Goal: Information Seeking & Learning: Learn about a topic

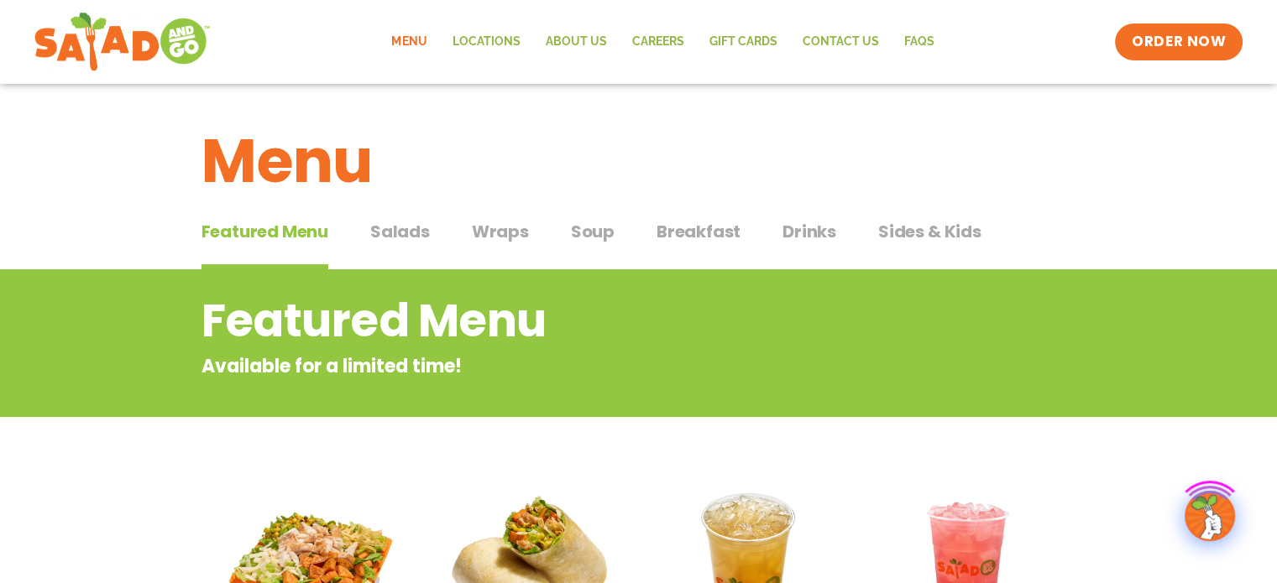
click at [564, 287] on h2 "Featured Menu" at bounding box center [571, 321] width 740 height 68
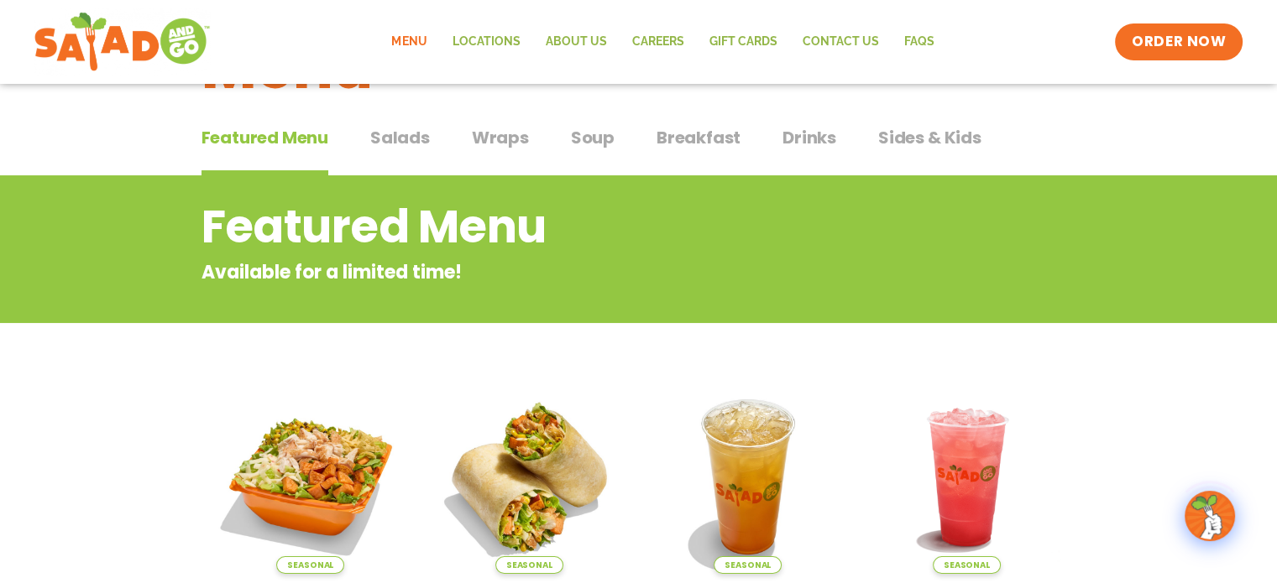
scroll to position [168, 0]
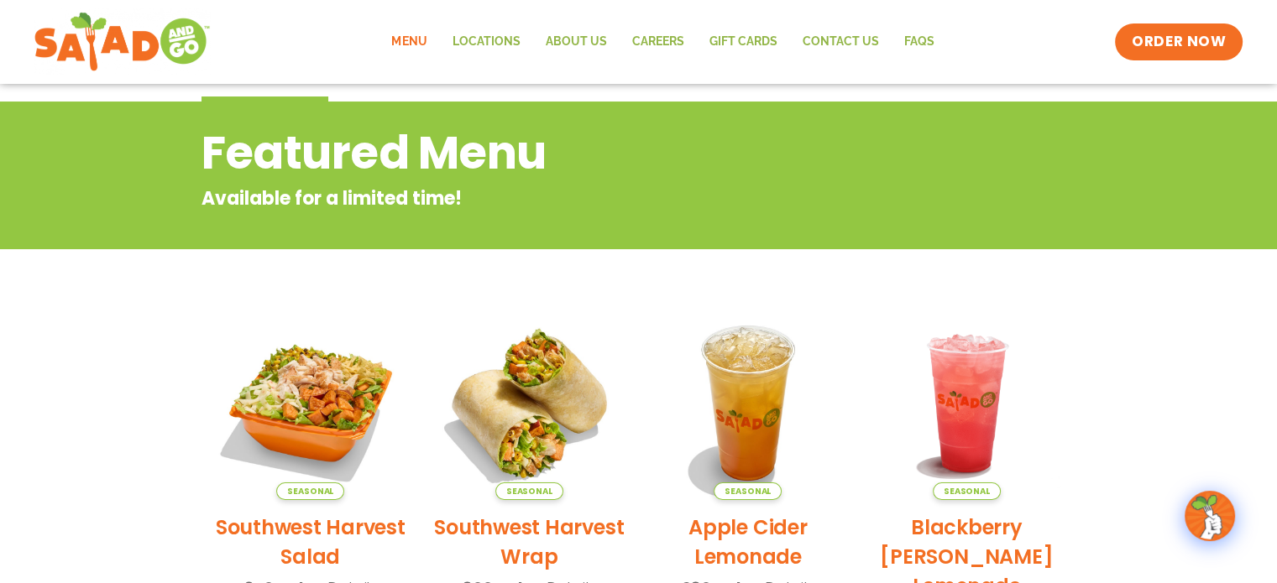
click at [424, 32] on link "Menu" at bounding box center [409, 42] width 60 height 39
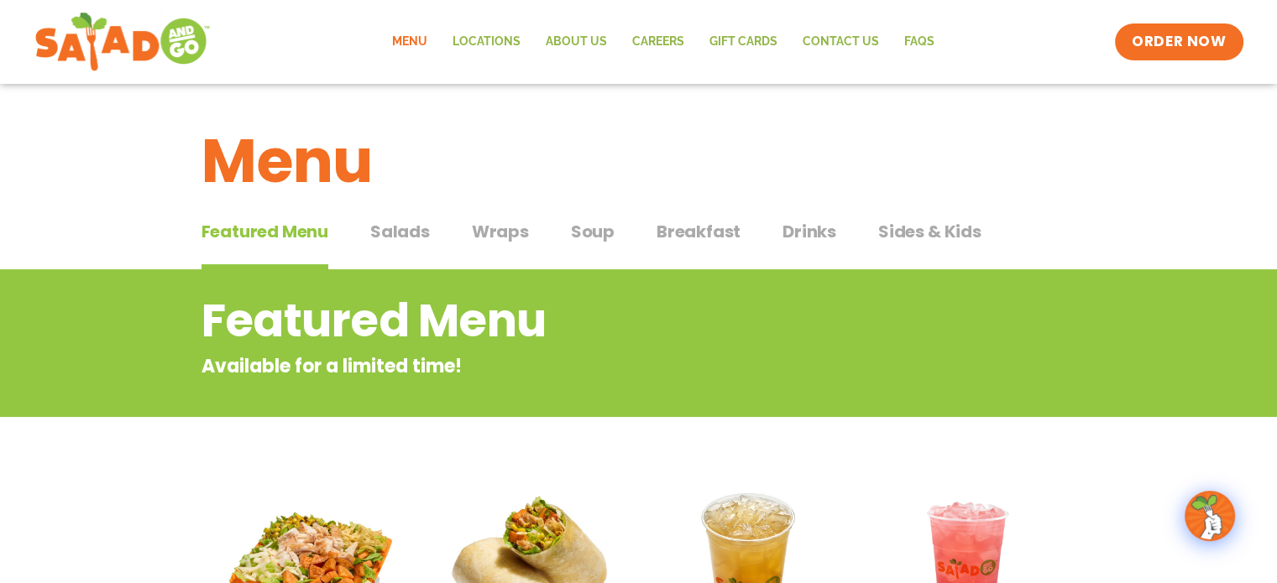
click at [421, 44] on link "Menu" at bounding box center [409, 42] width 60 height 39
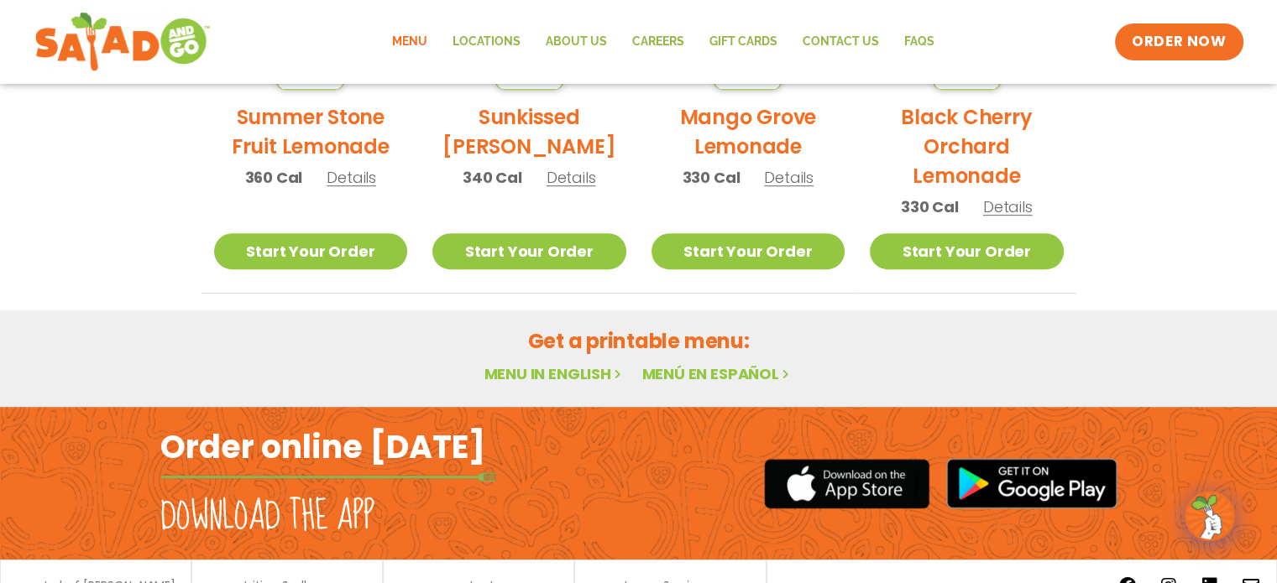
scroll to position [1079, 0]
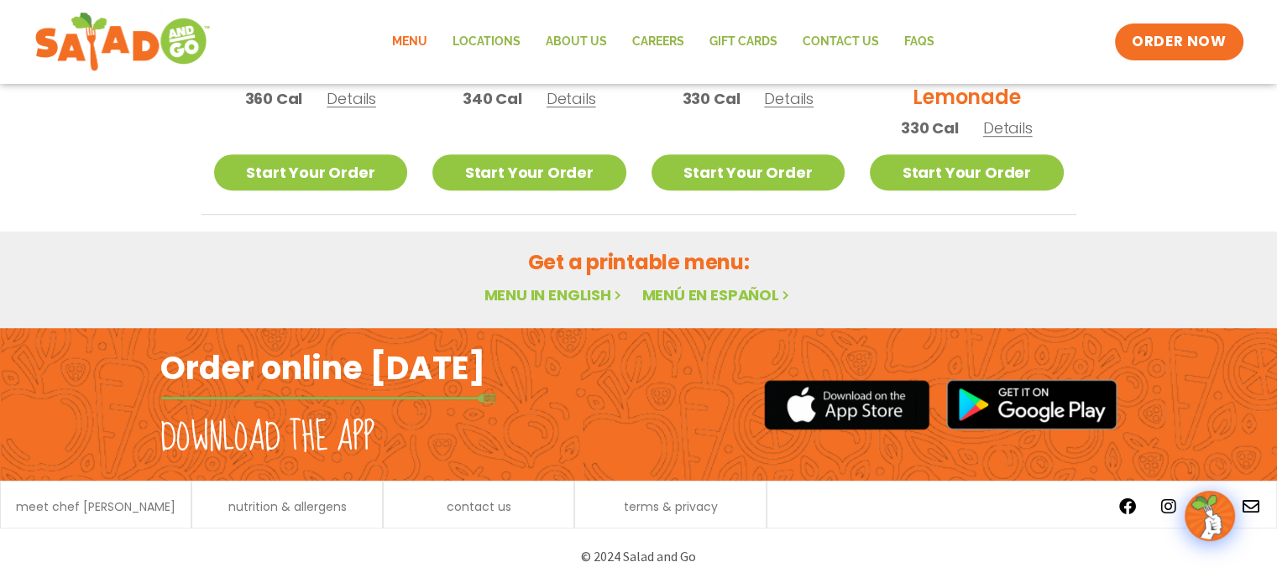
click at [567, 299] on link "Menu in English" at bounding box center [554, 295] width 141 height 21
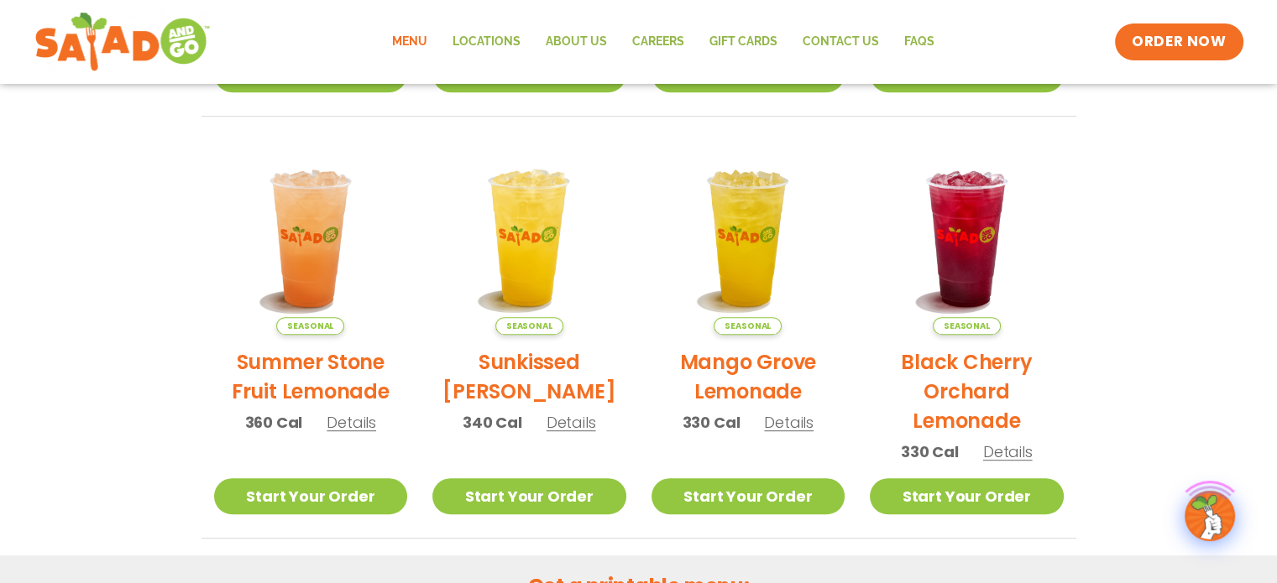
scroll to position [1079, 0]
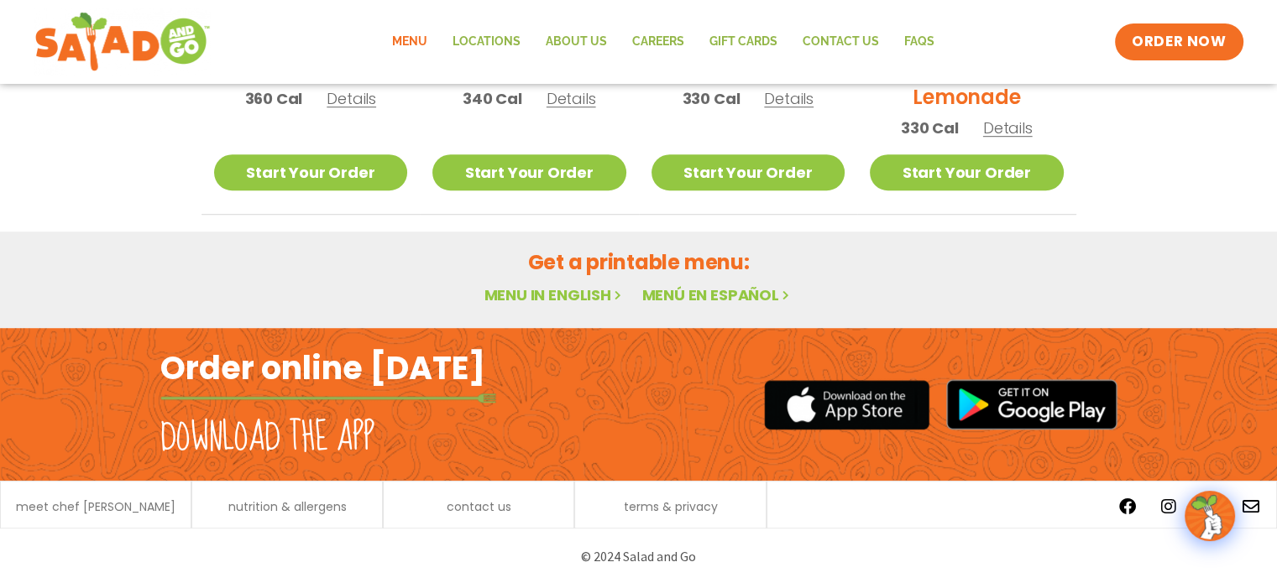
click at [516, 290] on link "Menu in English" at bounding box center [554, 295] width 141 height 21
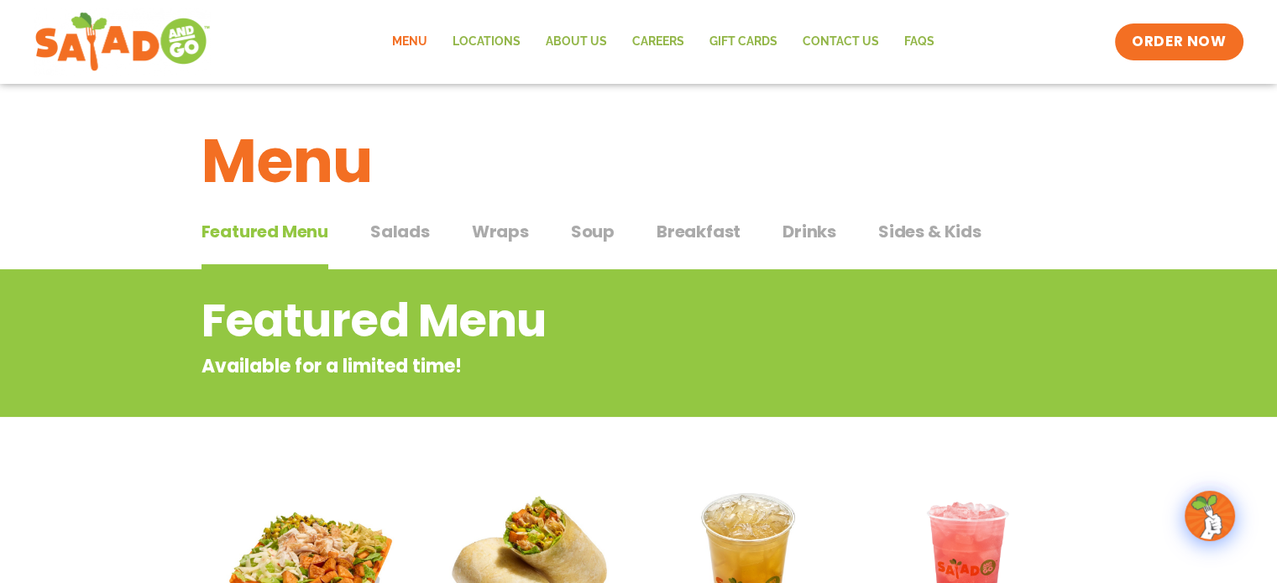
click at [395, 232] on span "Salads" at bounding box center [400, 231] width 60 height 25
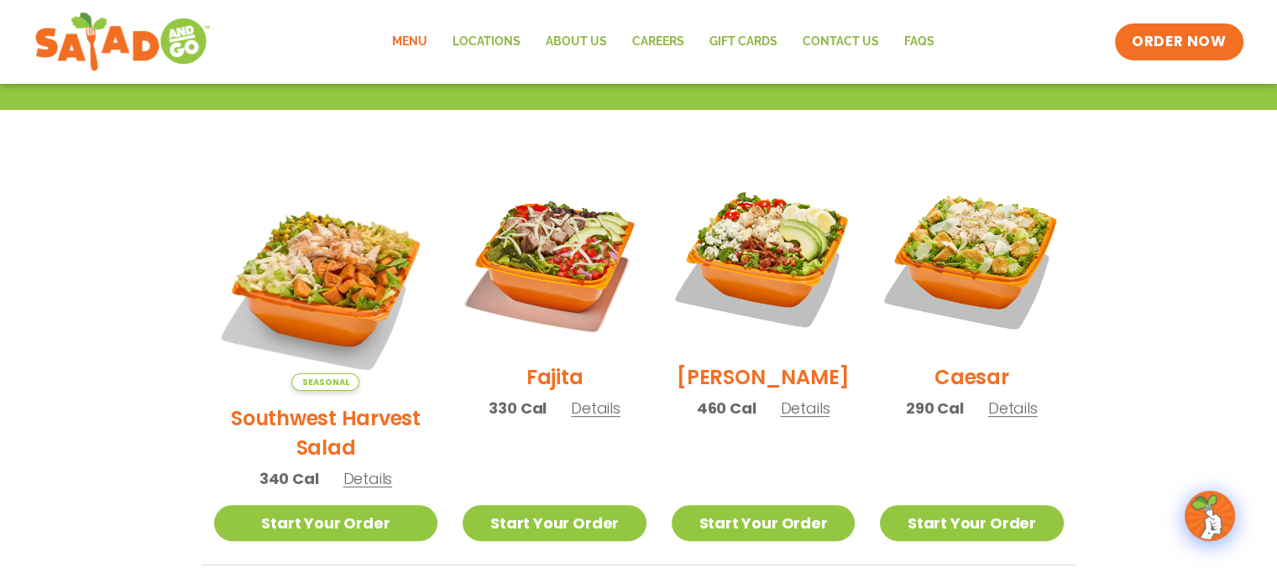
scroll to position [420, 0]
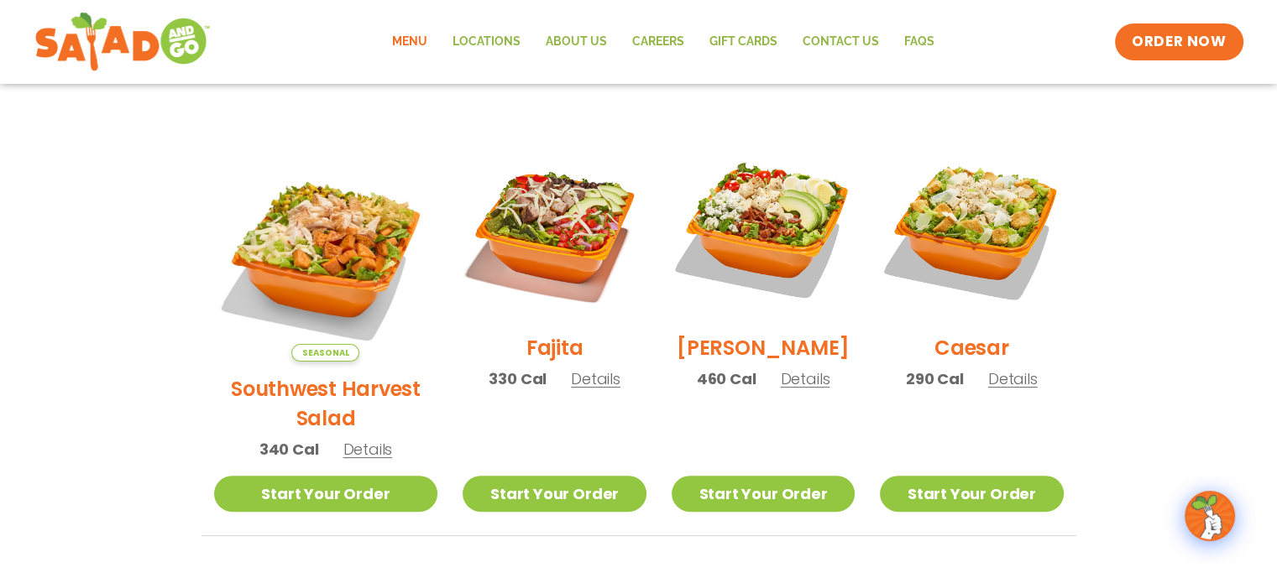
click at [796, 389] on span "Details" at bounding box center [805, 379] width 50 height 21
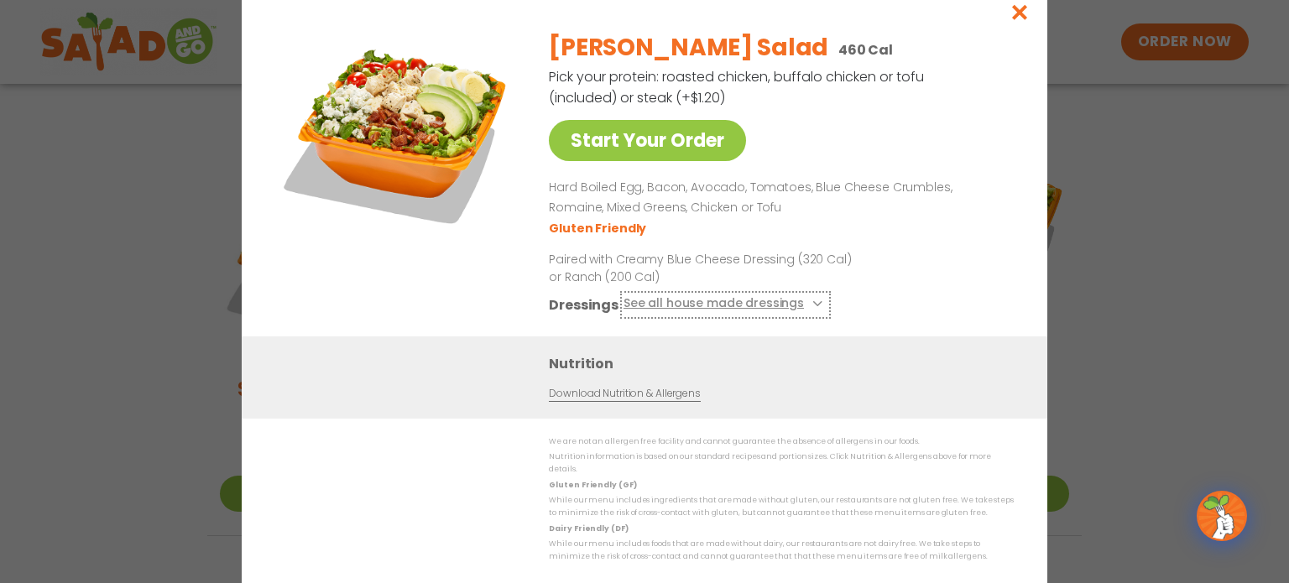
click at [813, 314] on button "See all house made dressings" at bounding box center [726, 304] width 204 height 21
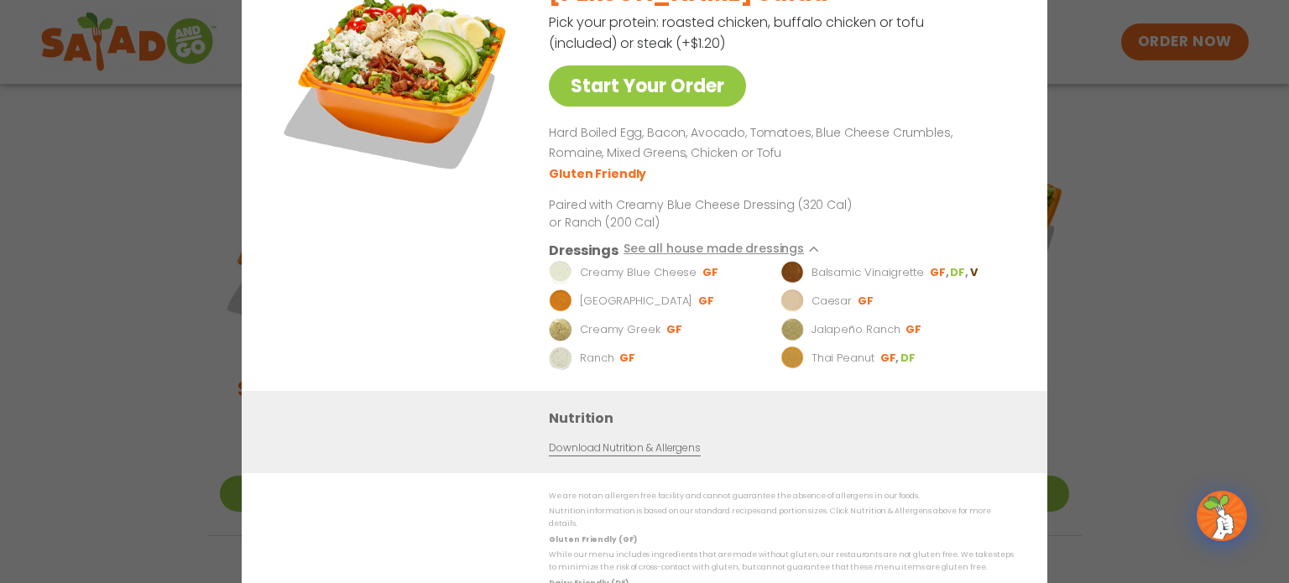
click at [667, 455] on link "Download Nutrition & Allergens" at bounding box center [624, 448] width 151 height 16
click at [97, 352] on div "Start Your Order Cobb Salad 460 Cal Pick your protein: roasted chicken, buffalo…" at bounding box center [644, 291] width 1289 height 583
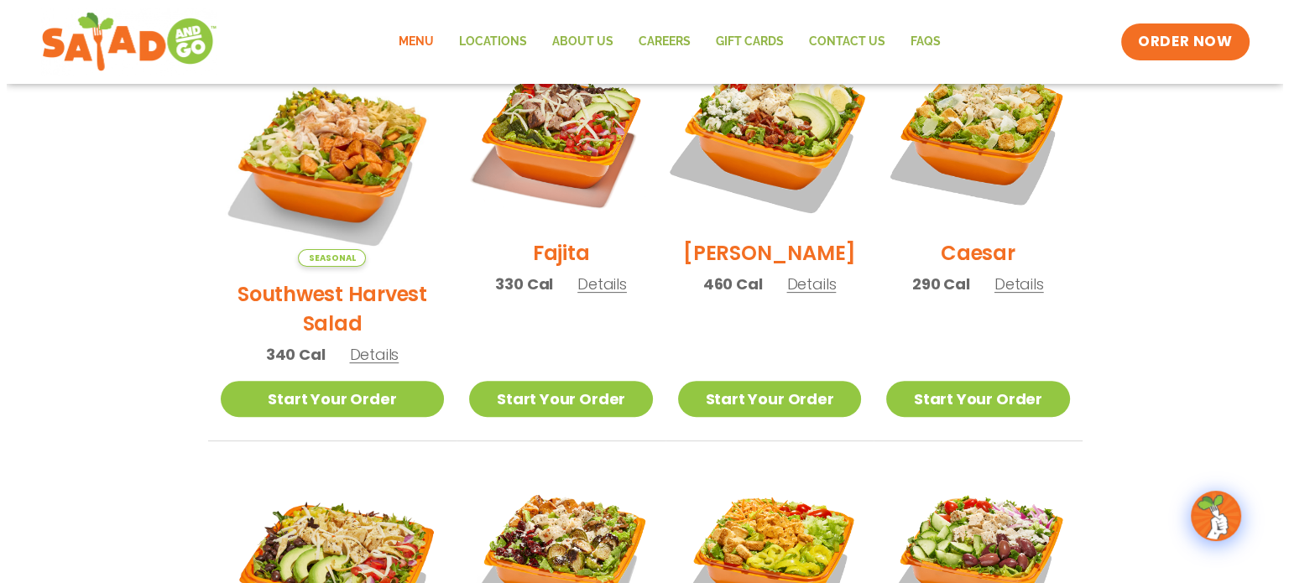
scroll to position [504, 0]
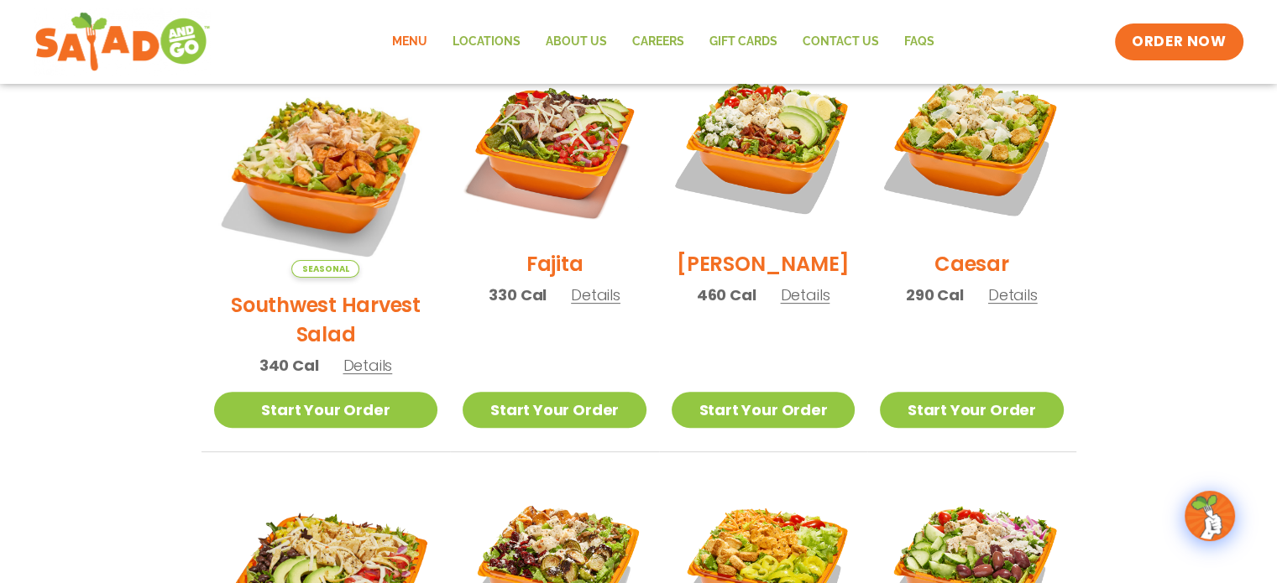
click at [785, 306] on span "Details" at bounding box center [805, 295] width 50 height 21
